Goal: Task Accomplishment & Management: Manage account settings

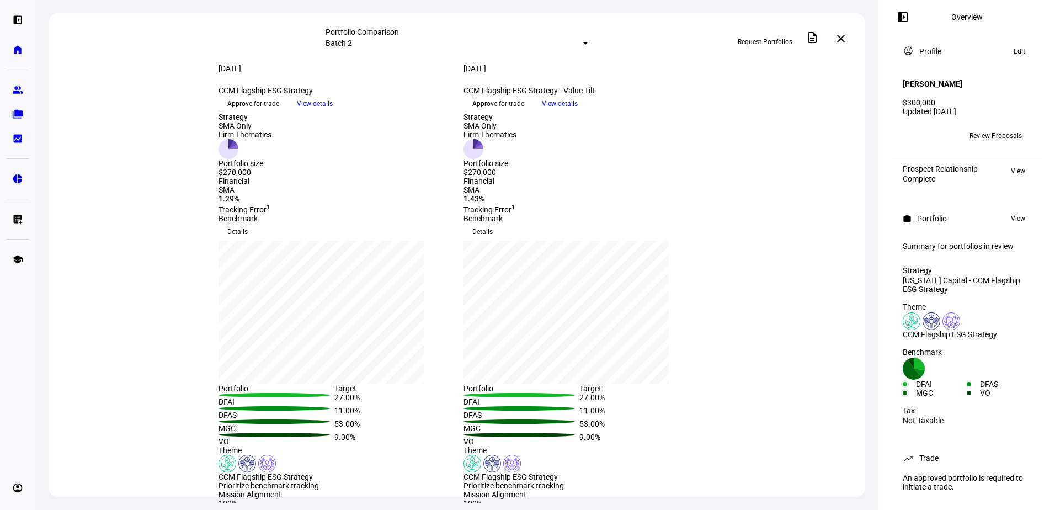
scroll to position [9, 0]
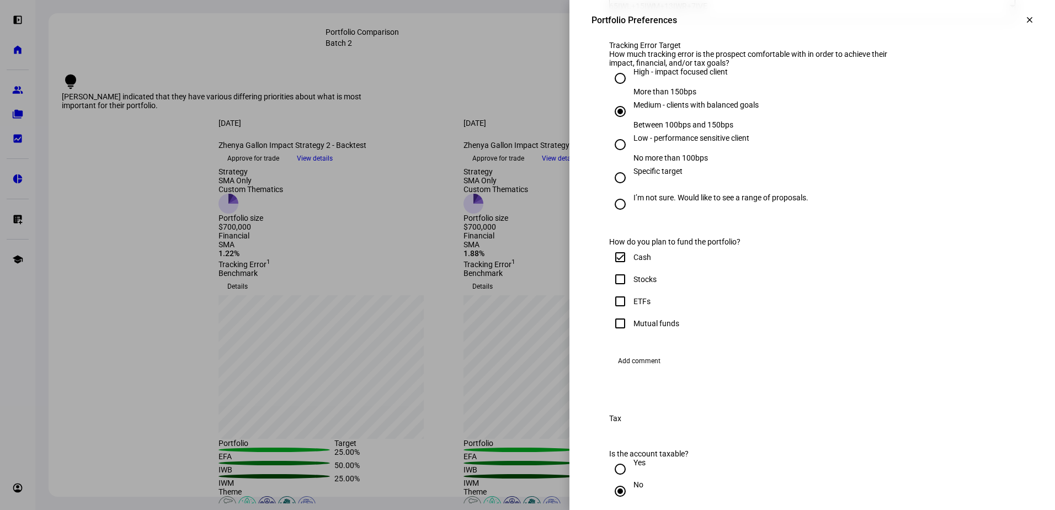
scroll to position [585, 0]
click at [613, 123] on input "Medium - clients with balanced goals Between 100bps and 150bps" at bounding box center [620, 112] width 22 height 22
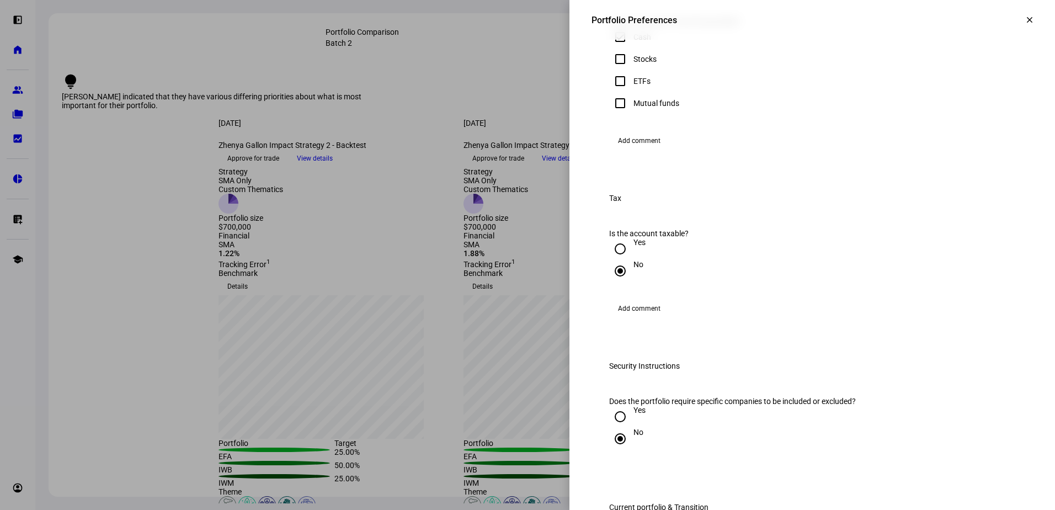
scroll to position [751, 0]
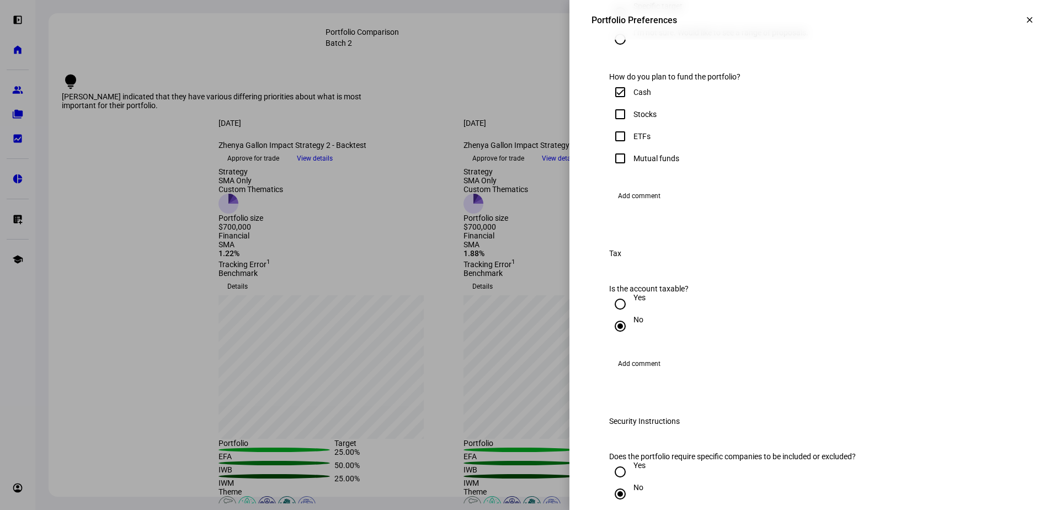
click at [630, 205] on span "Add comment" at bounding box center [639, 196] width 42 height 18
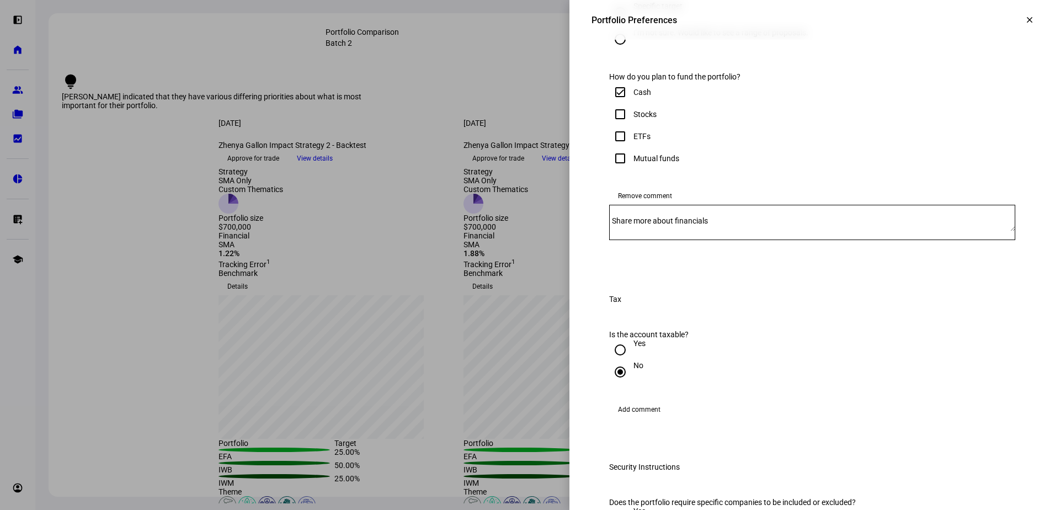
click at [723, 231] on textarea "Share more about financials" at bounding box center [812, 222] width 406 height 18
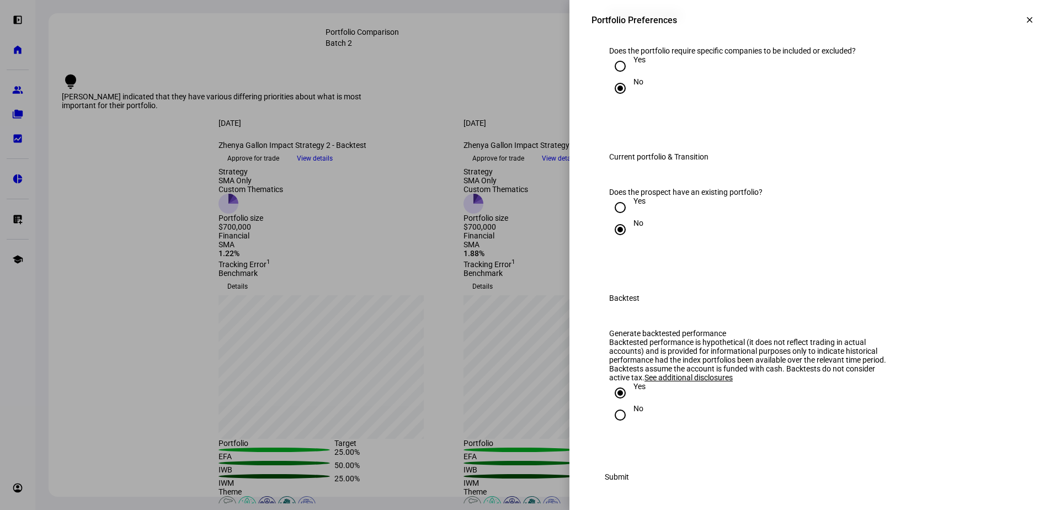
scroll to position [1413, 0]
type textarea "Initial portfolio will be $215k, with additional cash added over the next sever…"
click at [629, 477] on span "Submit" at bounding box center [617, 477] width 24 height 22
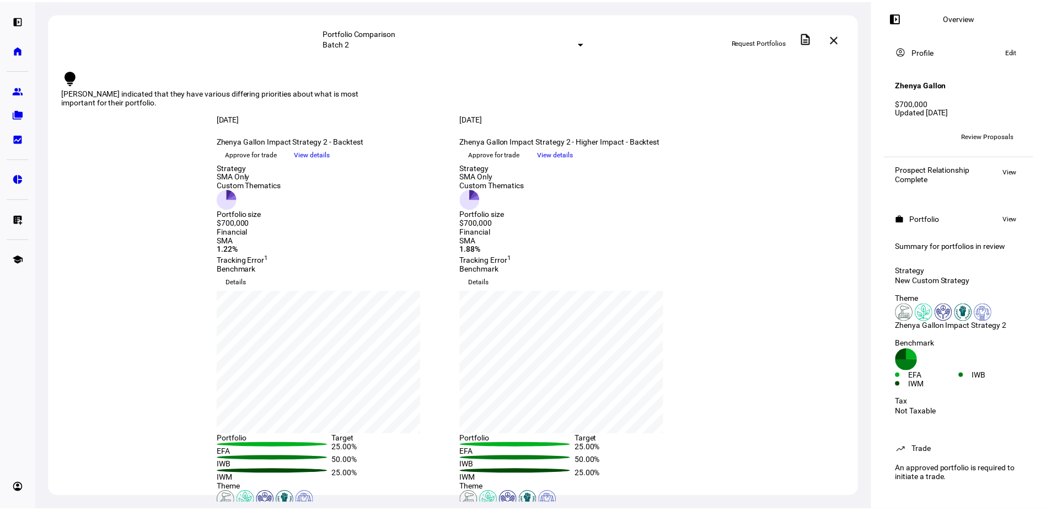
scroll to position [0, 0]
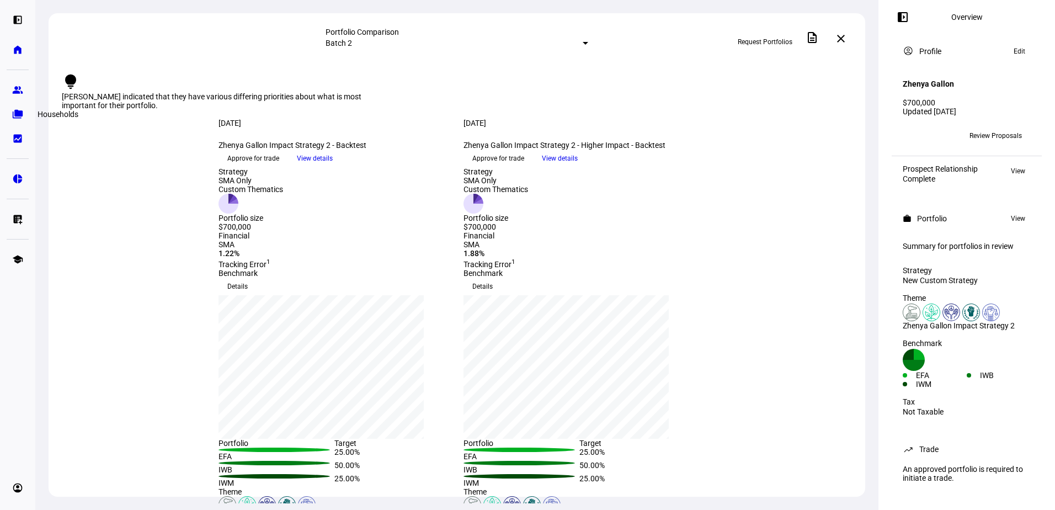
click at [25, 115] on link "folder_copy Households" at bounding box center [18, 114] width 22 height 22
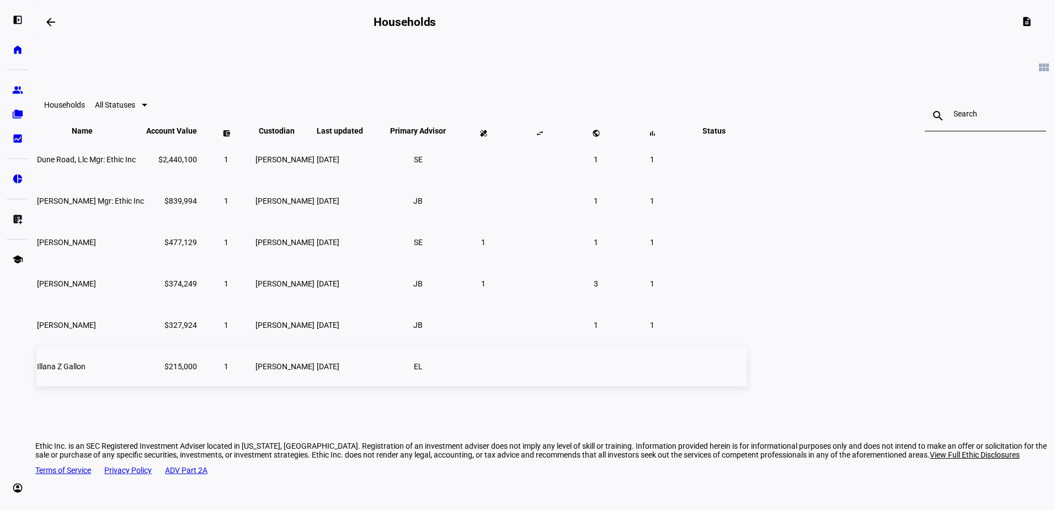
click at [145, 386] on td "Illana Z Gallon" at bounding box center [90, 366] width 108 height 40
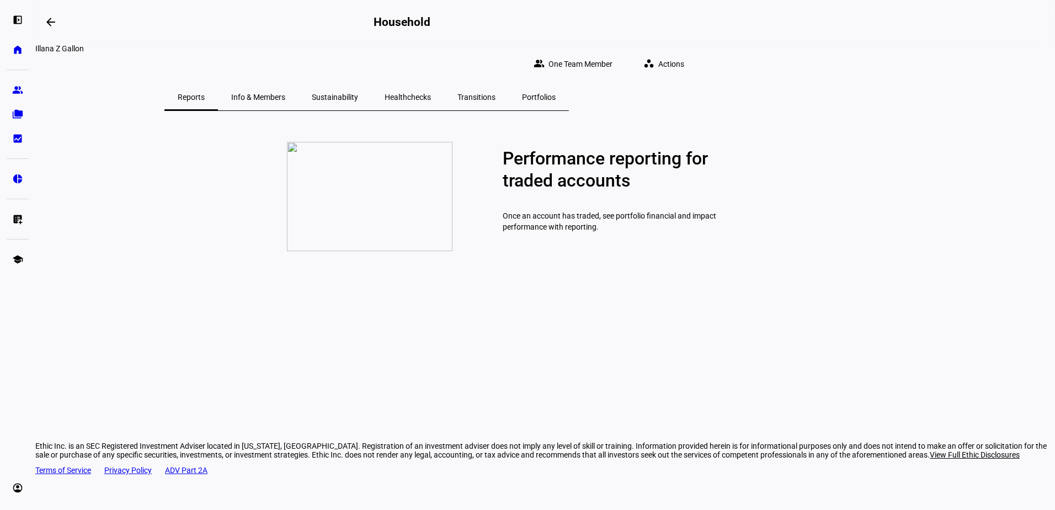
click at [285, 93] on span "Info & Members" at bounding box center [258, 97] width 54 height 8
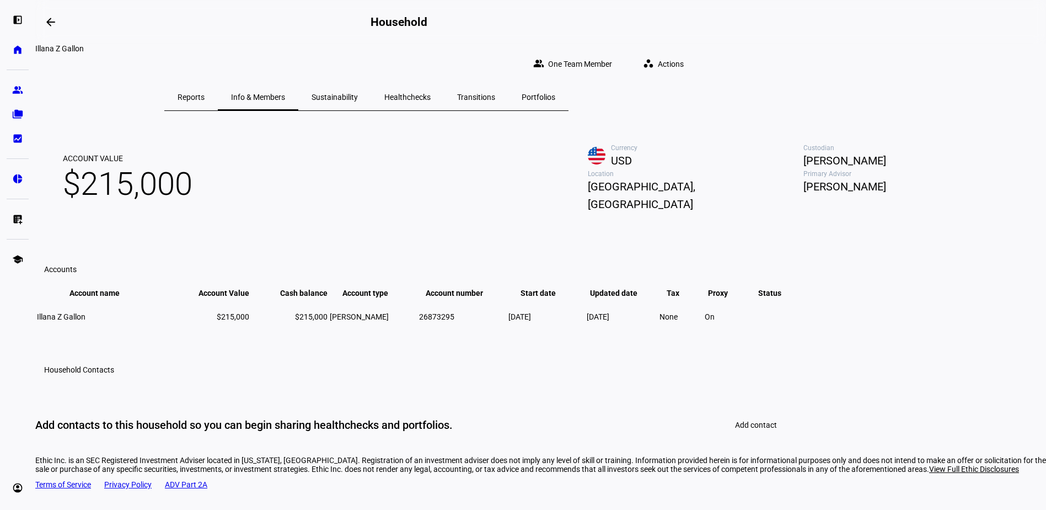
click at [431, 93] on span "Healthchecks" at bounding box center [407, 97] width 46 height 8
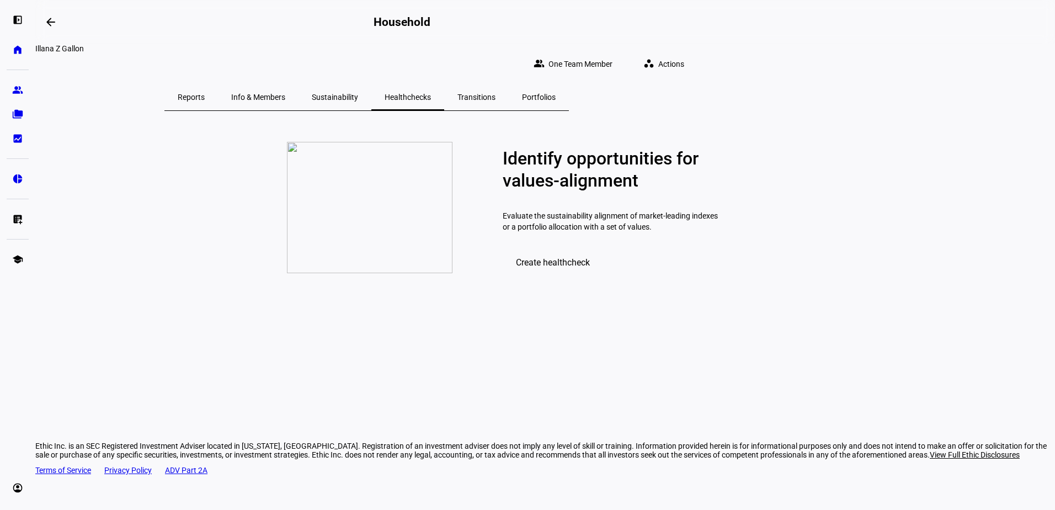
click at [285, 93] on span "Info & Members" at bounding box center [258, 97] width 54 height 8
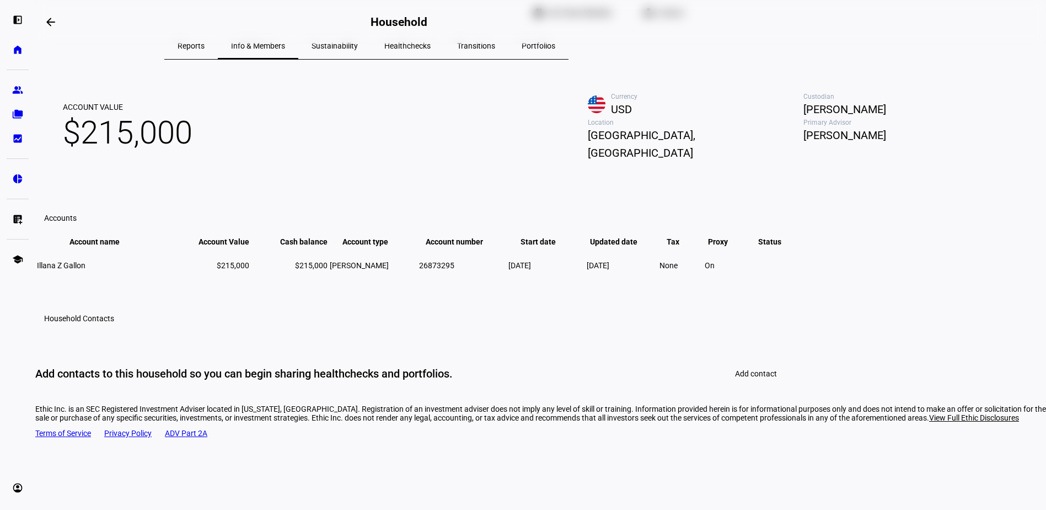
scroll to position [110, 0]
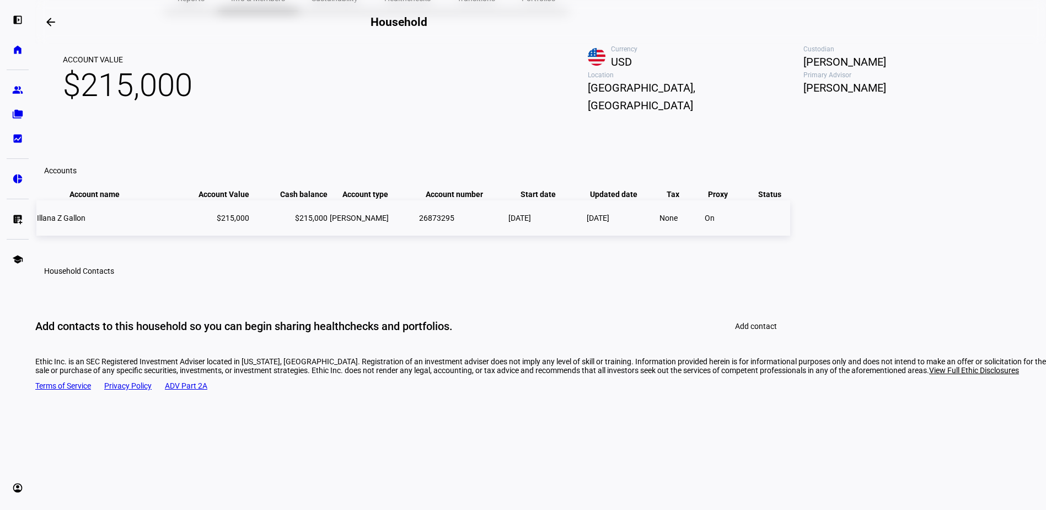
click at [389, 222] on span "IRA Rollover" at bounding box center [359, 217] width 59 height 9
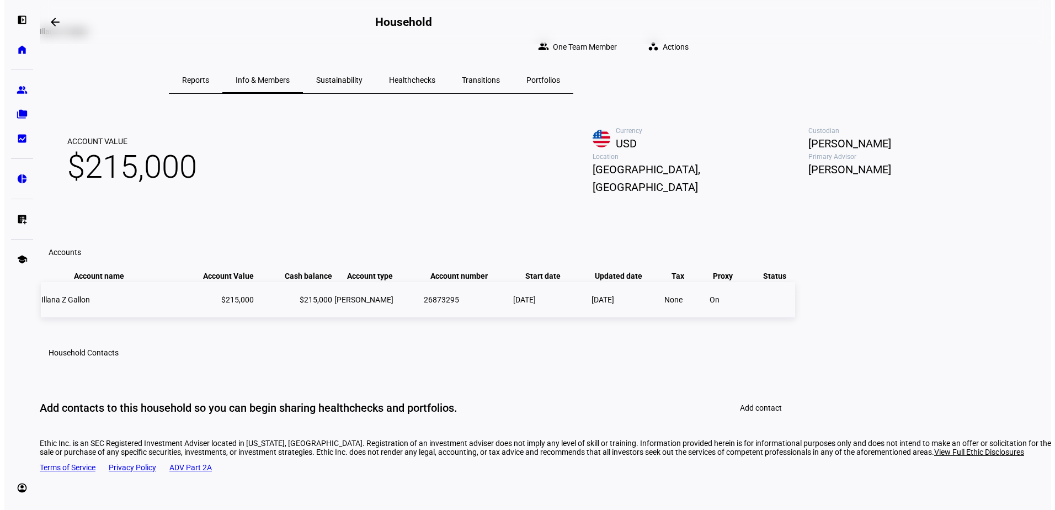
scroll to position [0, 0]
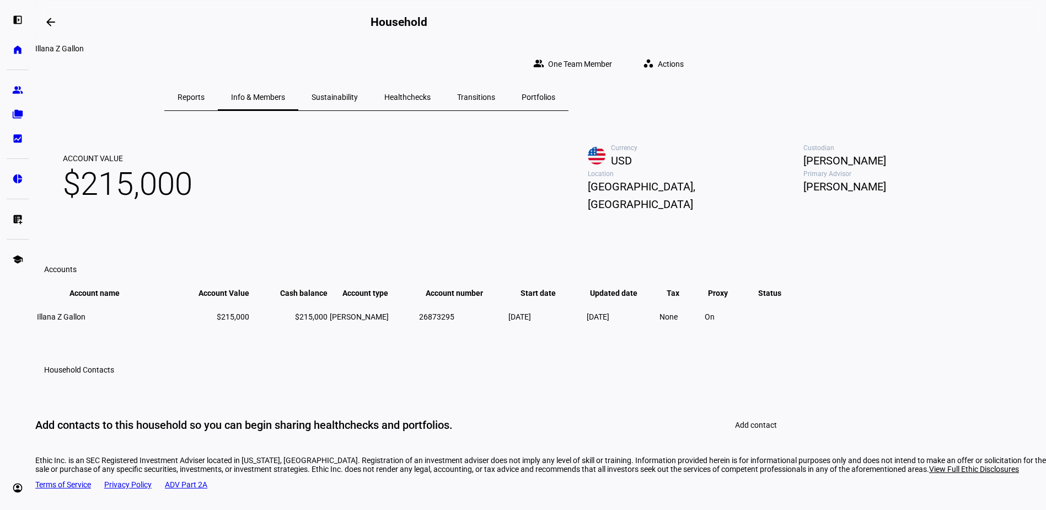
click at [555, 93] on span "Portfolios" at bounding box center [539, 97] width 34 height 8
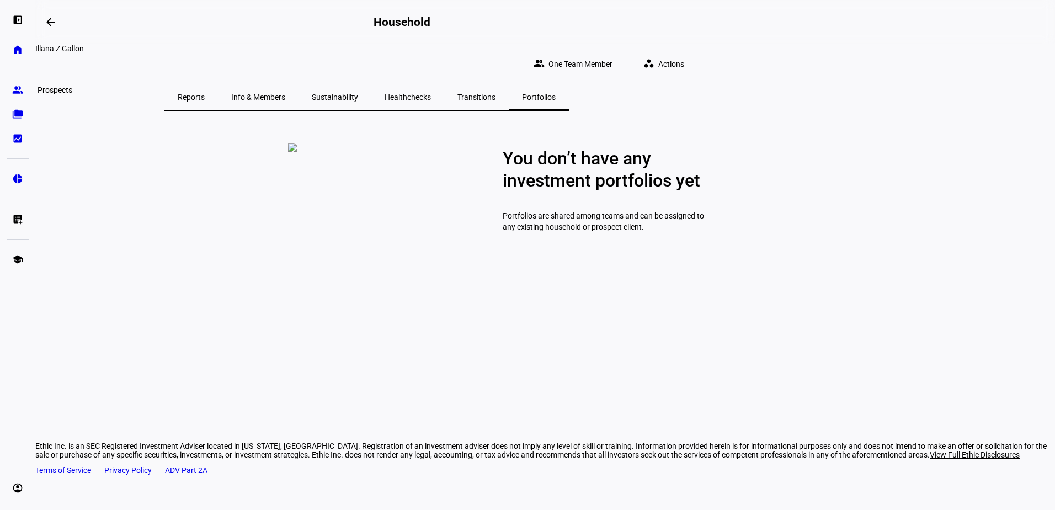
click at [19, 88] on eth-mat-symbol "group" at bounding box center [17, 89] width 11 height 11
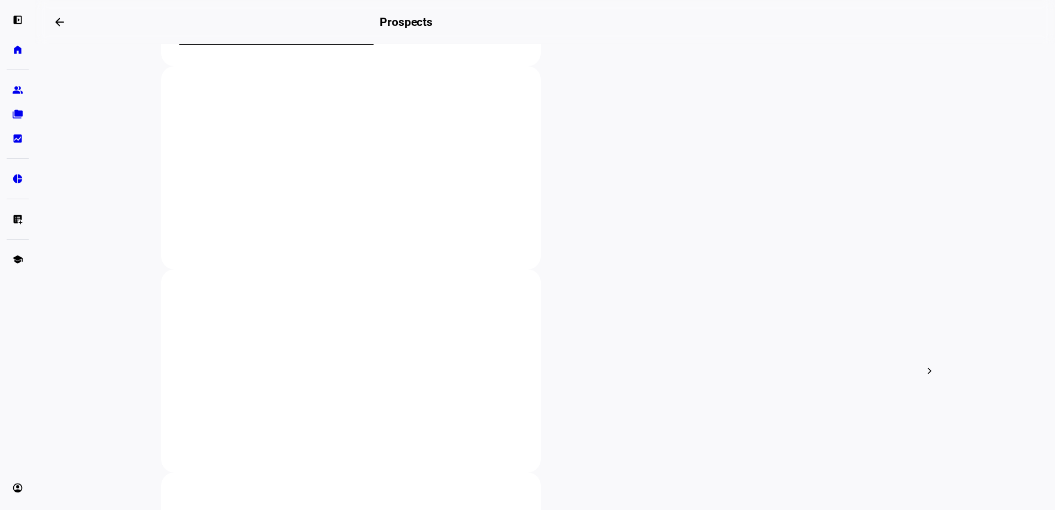
scroll to position [221, 0]
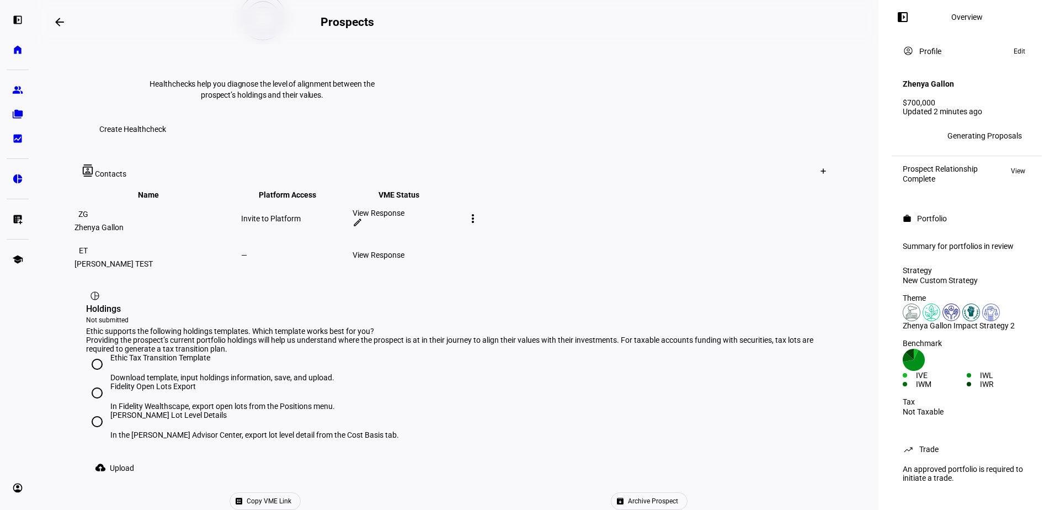
scroll to position [552, 0]
